Goal: Task Accomplishment & Management: Understand process/instructions

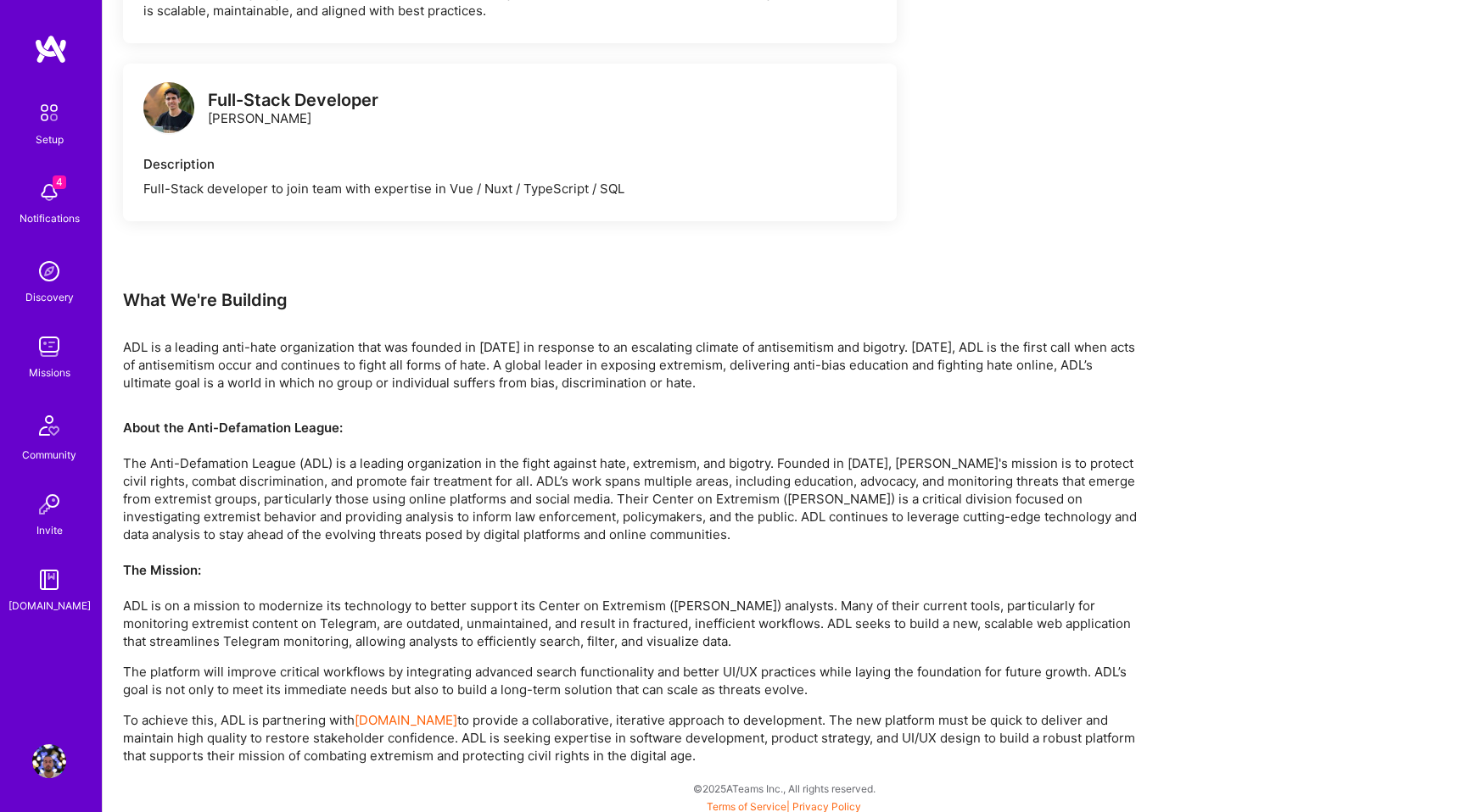
scroll to position [1171, 0]
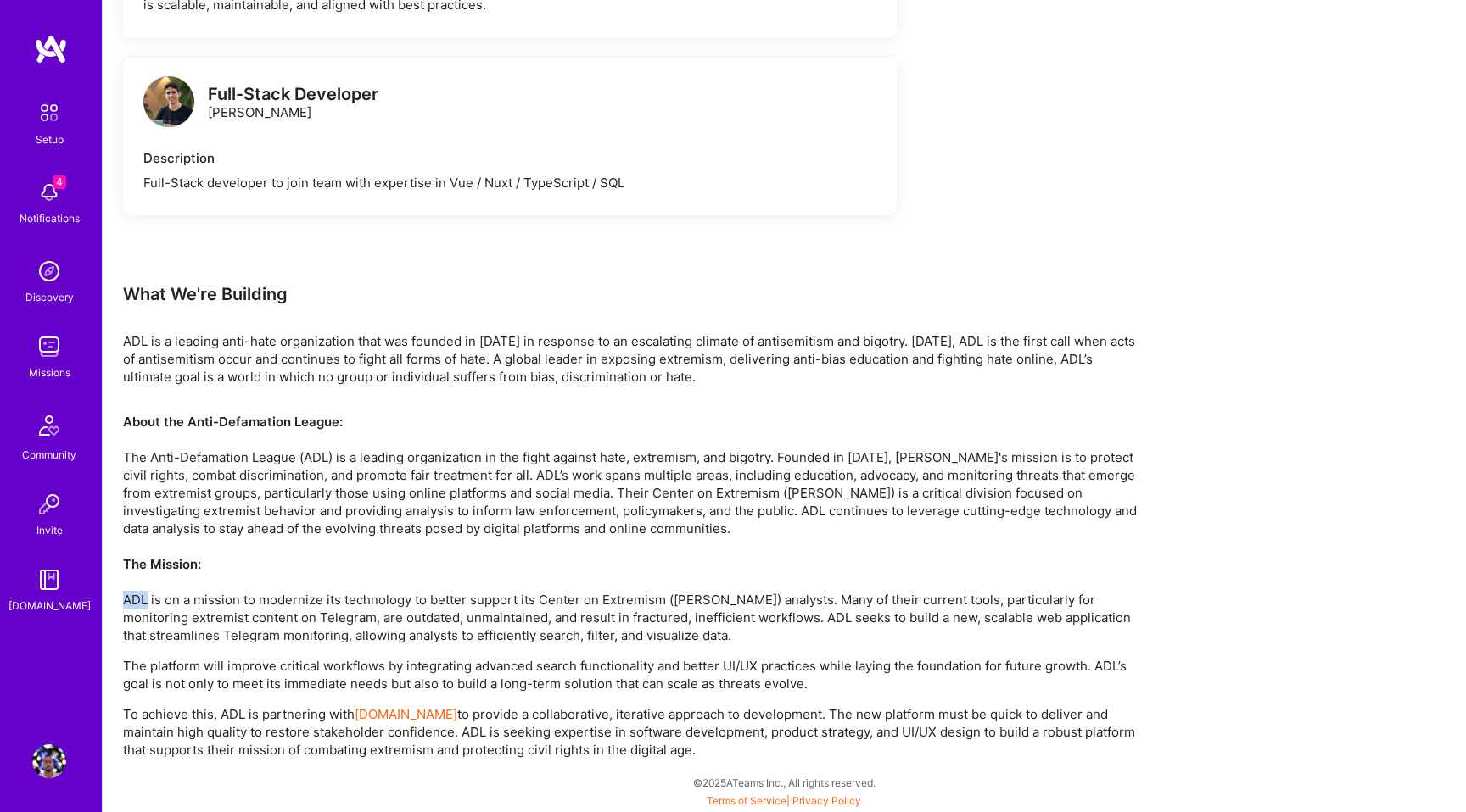
drag, startPoint x: 146, startPoint y: 607, endPoint x: 117, endPoint y: 604, distance: 29.2
copy p "ADL"
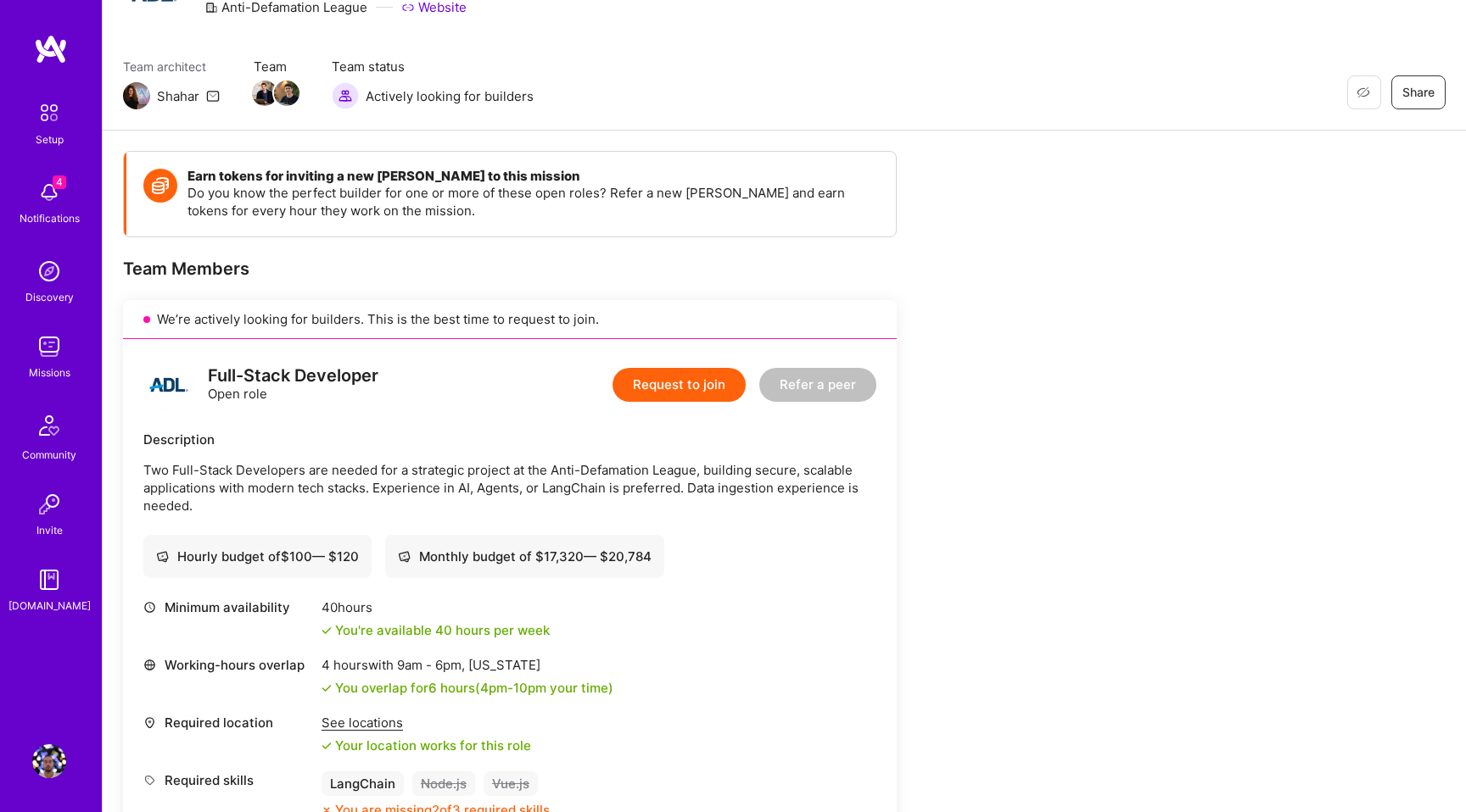
scroll to position [0, 0]
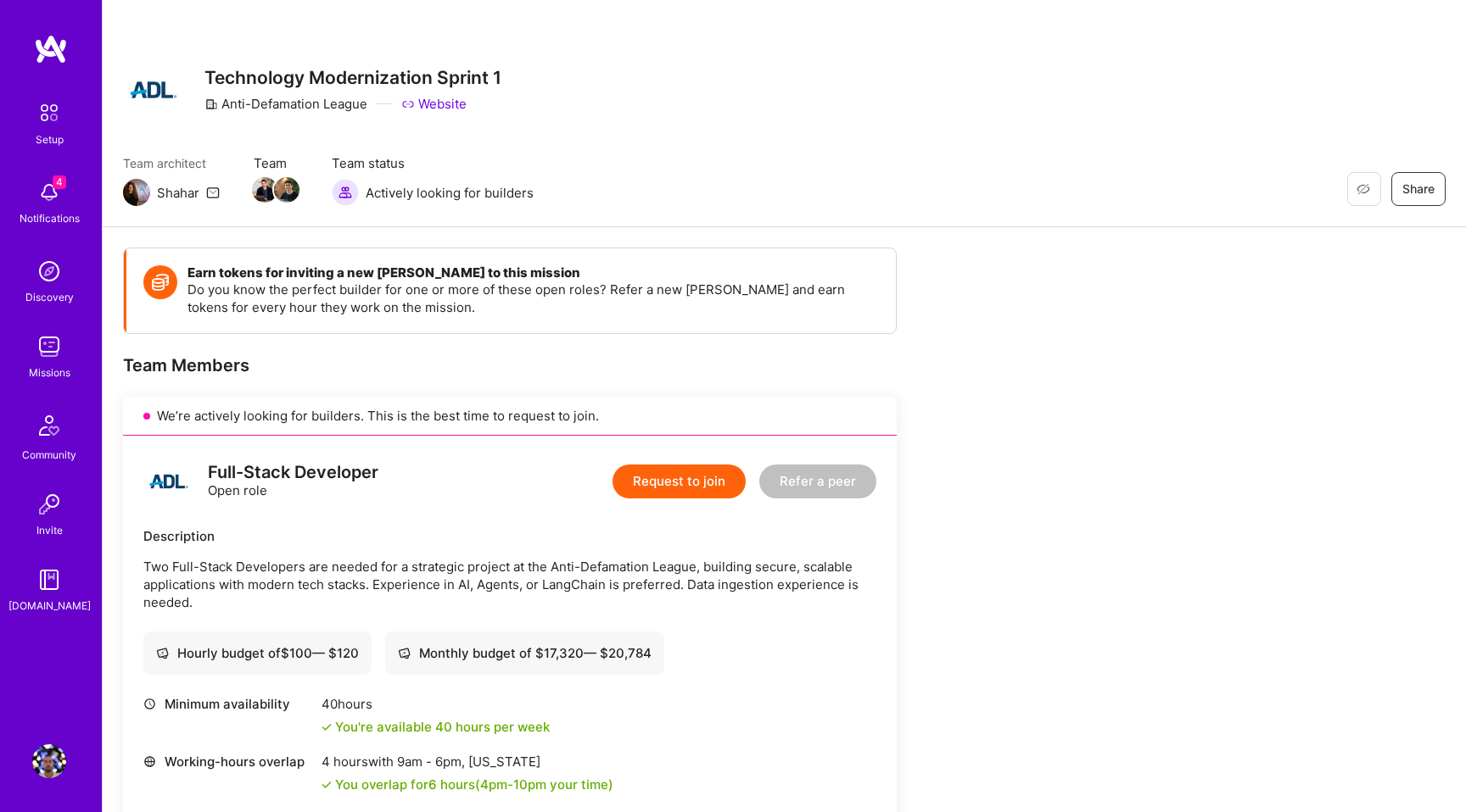
click at [70, 196] on div "4 Notifications" at bounding box center [49, 200] width 105 height 58
click at [58, 194] on div "Setup 4 Notifications Discovery Missions Community Invite A.Guide" at bounding box center [51, 355] width 102 height 520
click at [43, 132] on div "Setup" at bounding box center [50, 139] width 28 height 18
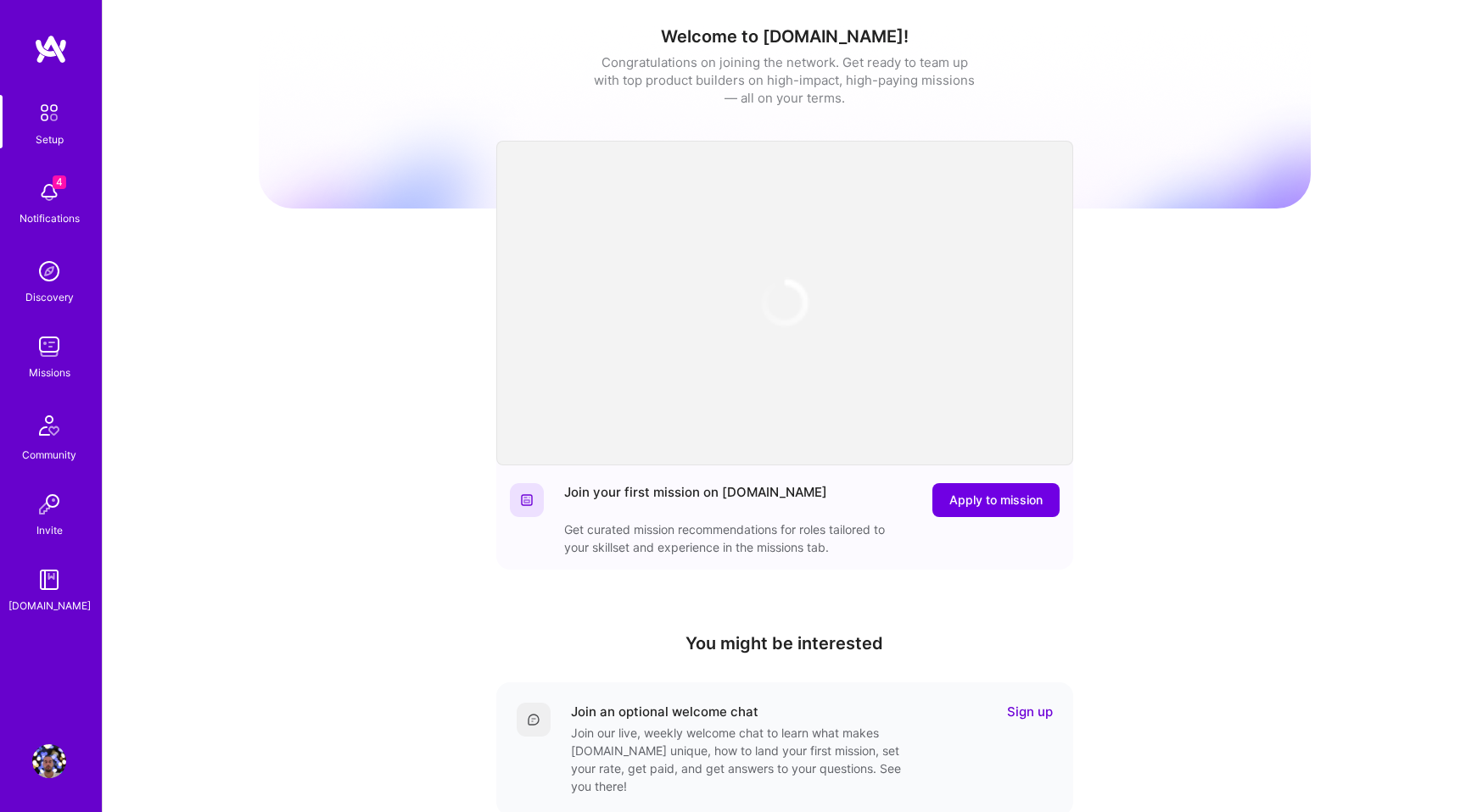
scroll to position [285, 0]
